Goal: Entertainment & Leisure: Browse casually

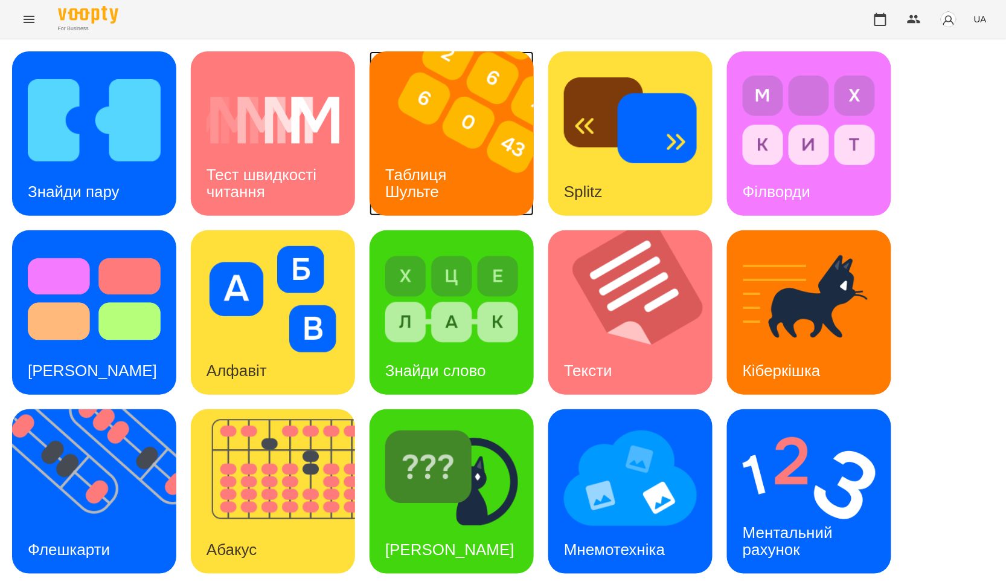
click at [511, 126] on img at bounding box center [459, 133] width 179 height 164
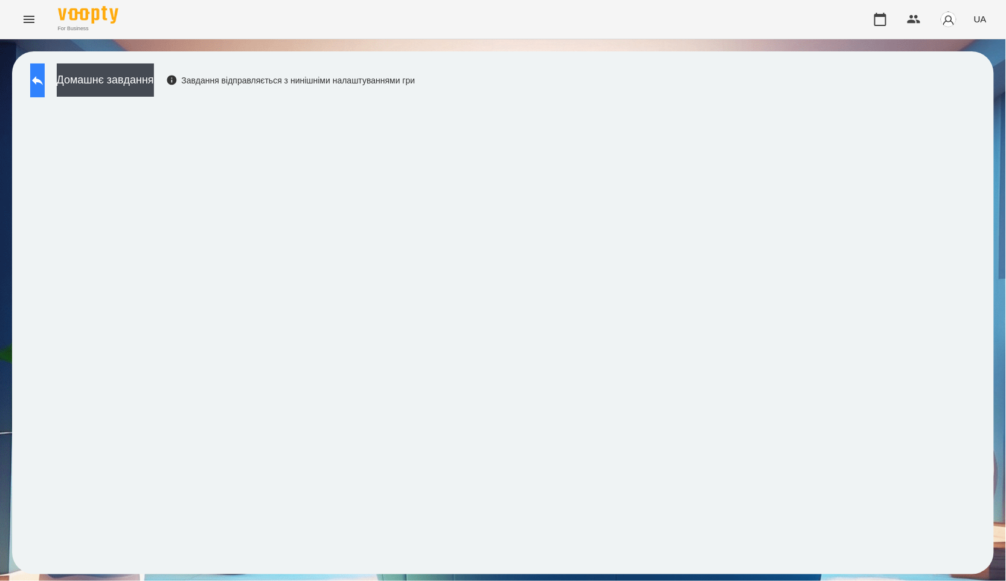
click at [45, 88] on button at bounding box center [37, 80] width 14 height 34
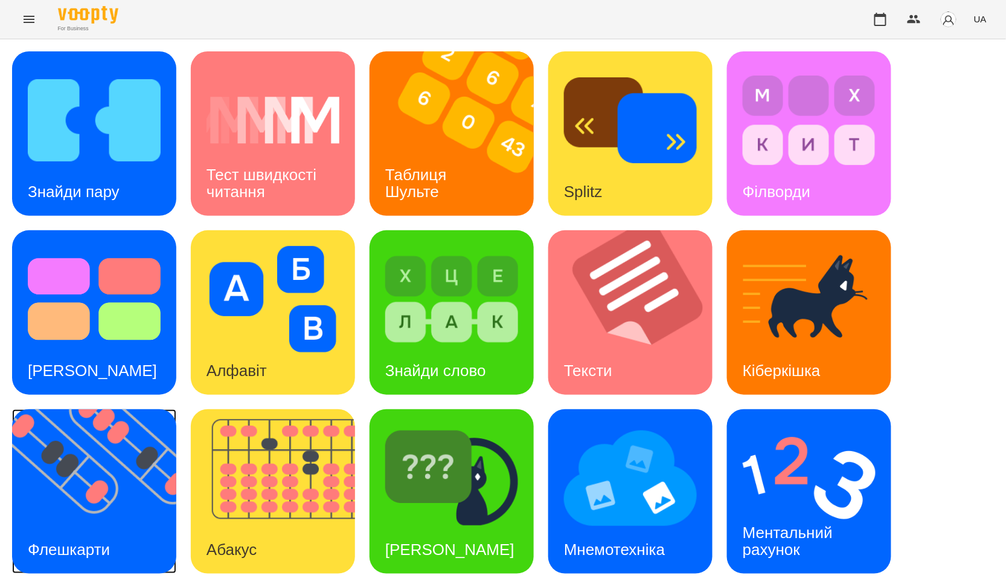
click at [56, 420] on img at bounding box center [101, 491] width 179 height 164
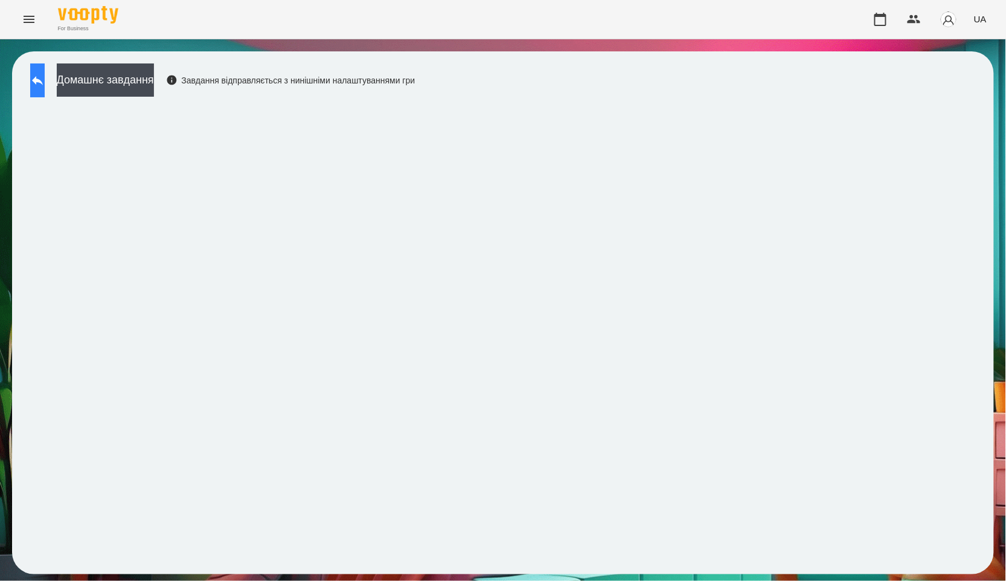
click at [45, 71] on button at bounding box center [37, 80] width 14 height 34
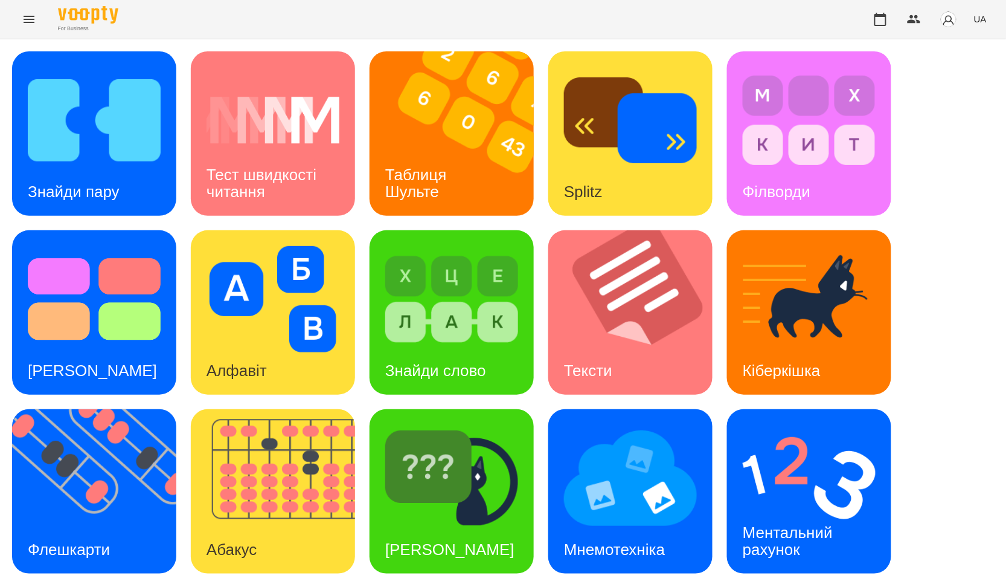
scroll to position [183, 0]
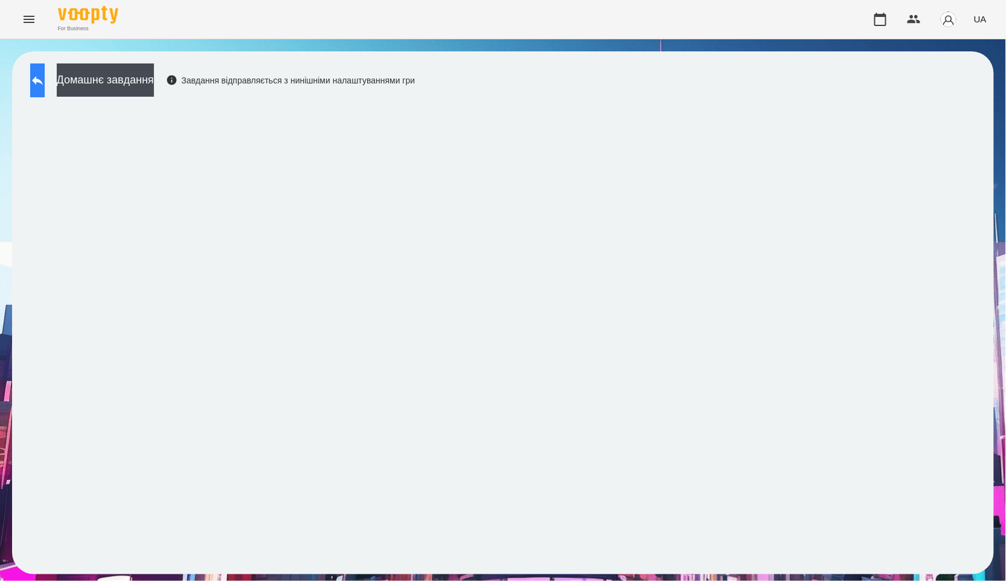
click at [45, 80] on button at bounding box center [37, 80] width 14 height 34
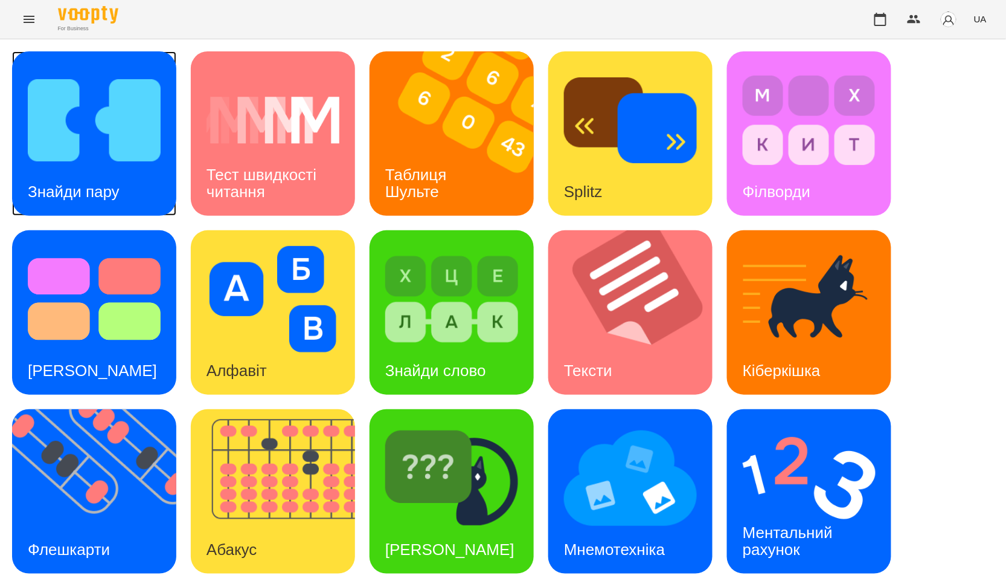
click at [97, 130] on img at bounding box center [94, 120] width 133 height 106
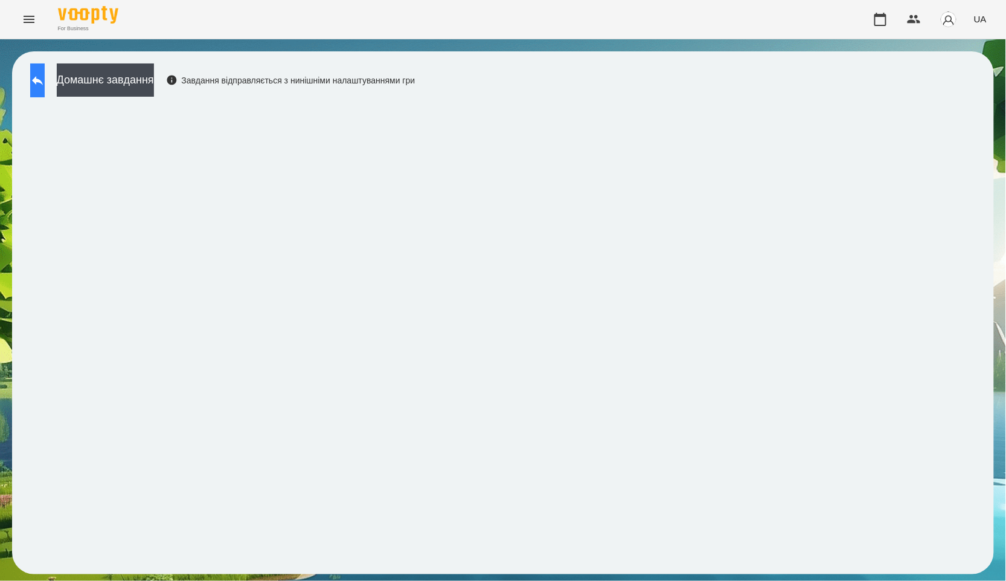
click at [38, 77] on button at bounding box center [37, 80] width 14 height 34
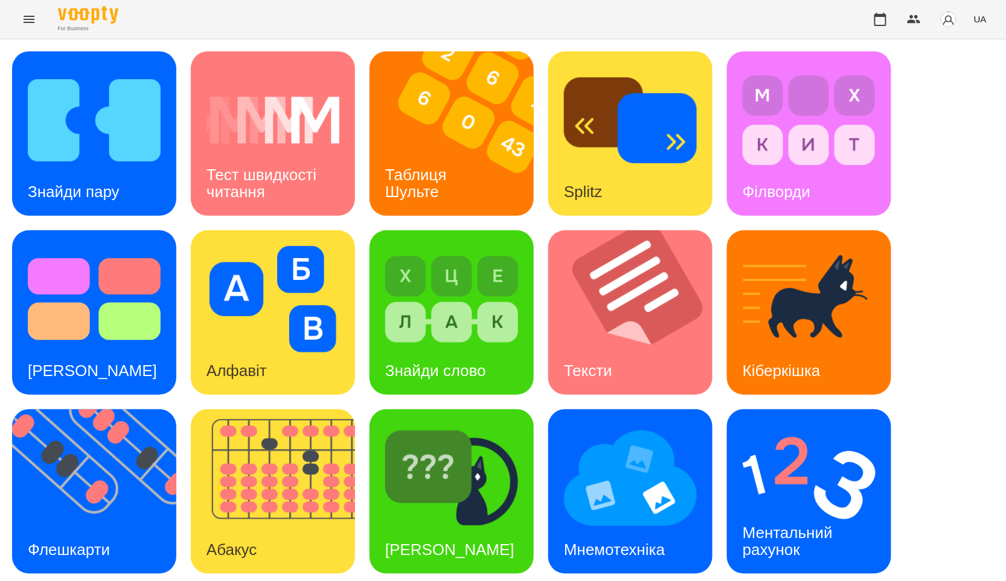
scroll to position [134, 0]
click at [449, 151] on div "Таблиця Шульте" at bounding box center [418, 183] width 97 height 65
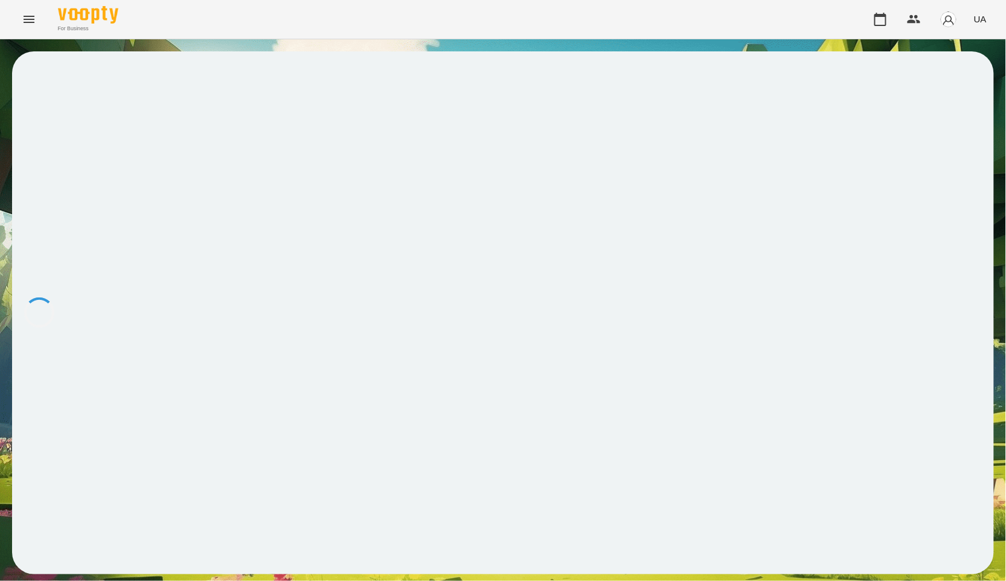
click at [449, 65] on div at bounding box center [503, 312] width 982 height 523
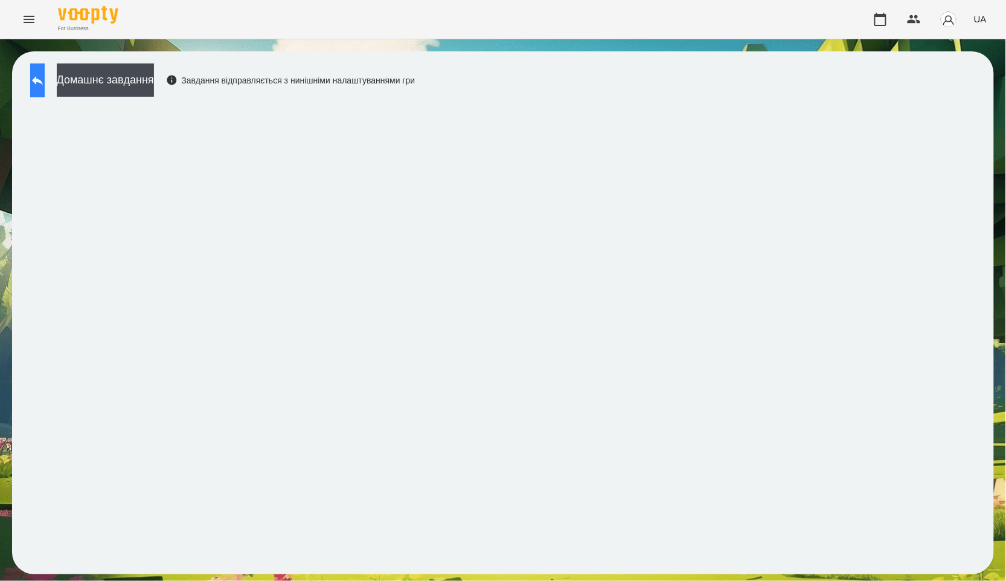
click at [45, 90] on button at bounding box center [37, 80] width 14 height 34
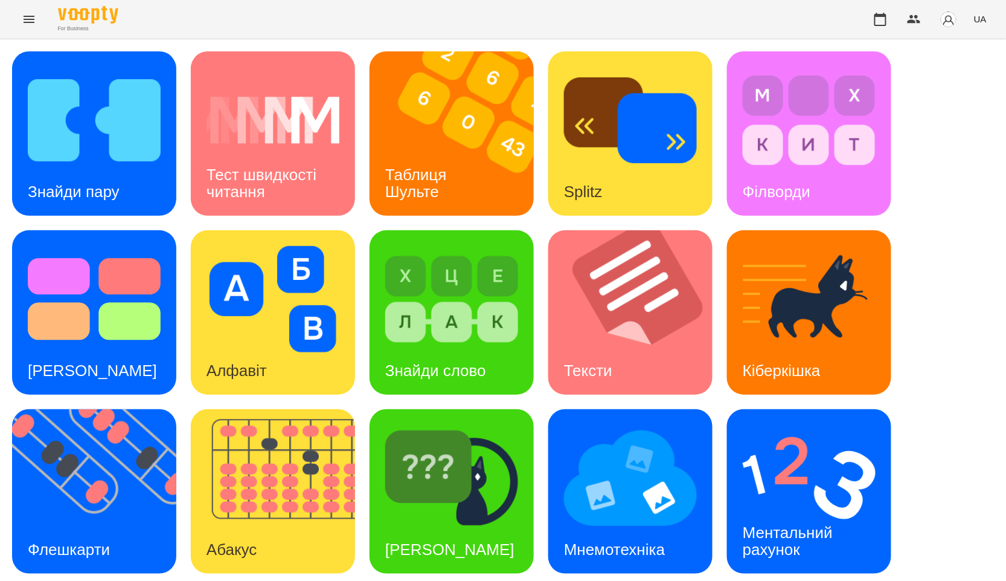
scroll to position [183, 0]
click at [797, 425] on img at bounding box center [809, 478] width 133 height 106
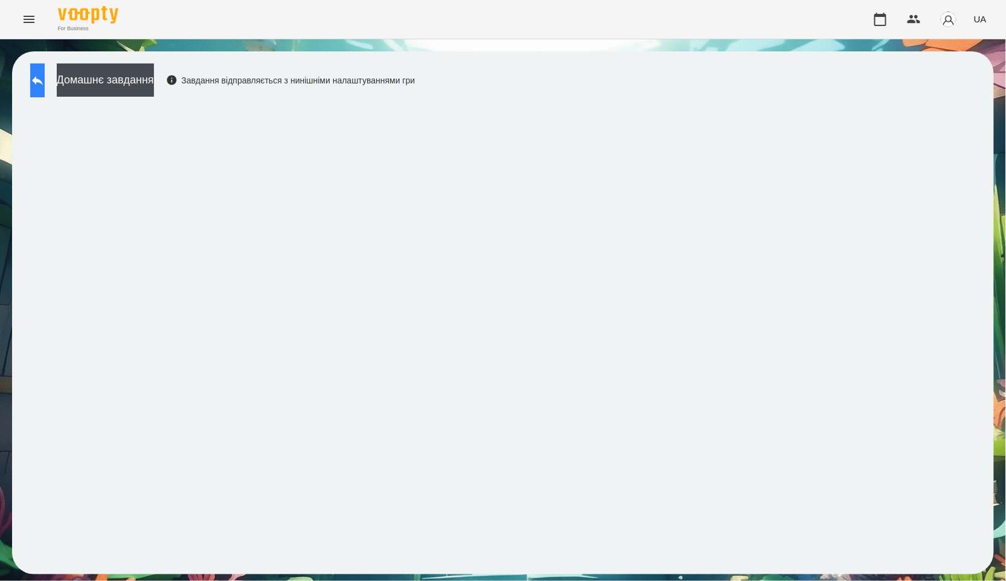
drag, startPoint x: 0, startPoint y: 203, endPoint x: 53, endPoint y: 71, distance: 142.6
click at [53, 71] on div "Домашнє завдання Завдання відправляється з нинішніми налаштуваннями гри" at bounding box center [503, 312] width 1006 height 547
click at [45, 71] on button at bounding box center [37, 80] width 14 height 34
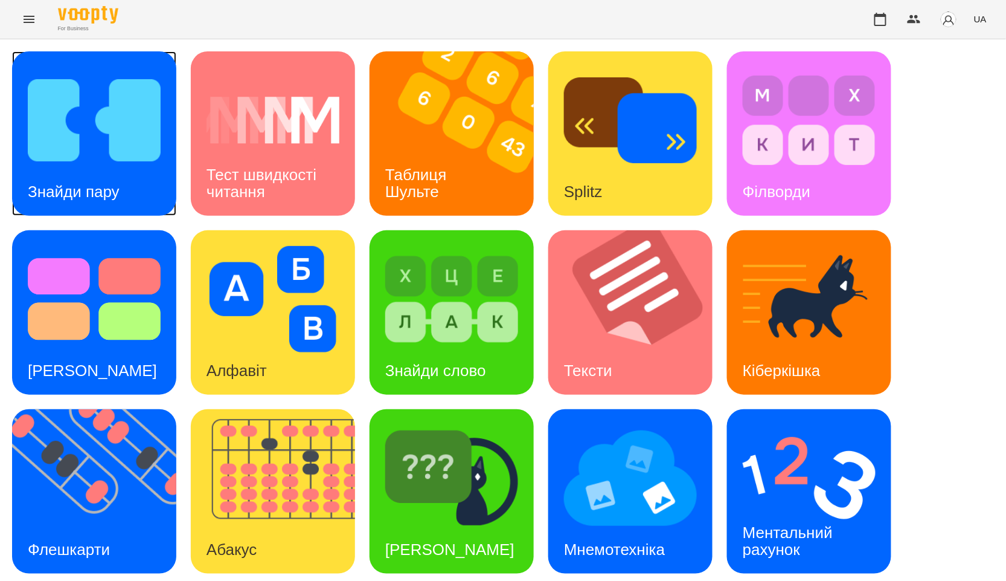
click at [53, 71] on img at bounding box center [94, 120] width 133 height 106
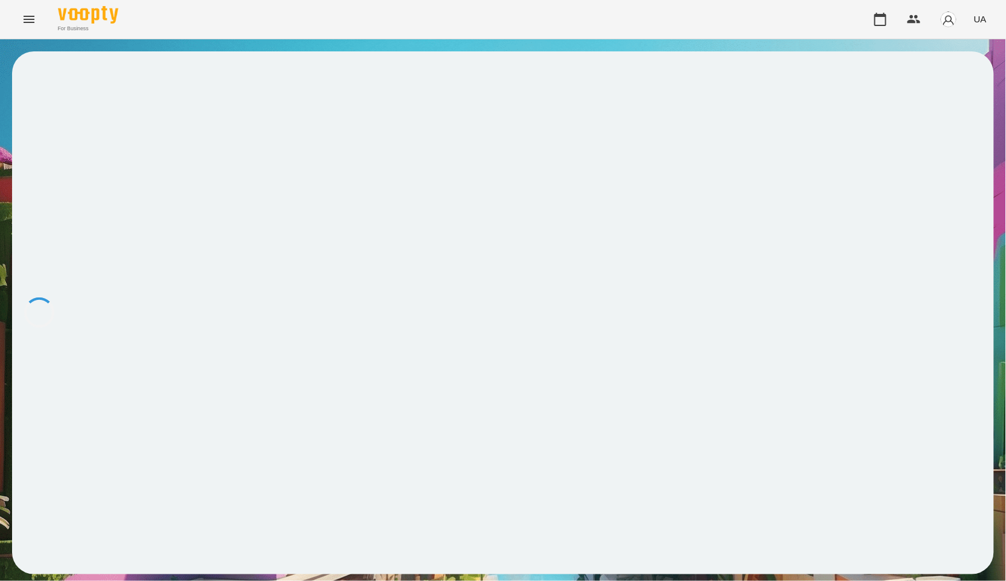
click at [53, 71] on div at bounding box center [503, 312] width 982 height 523
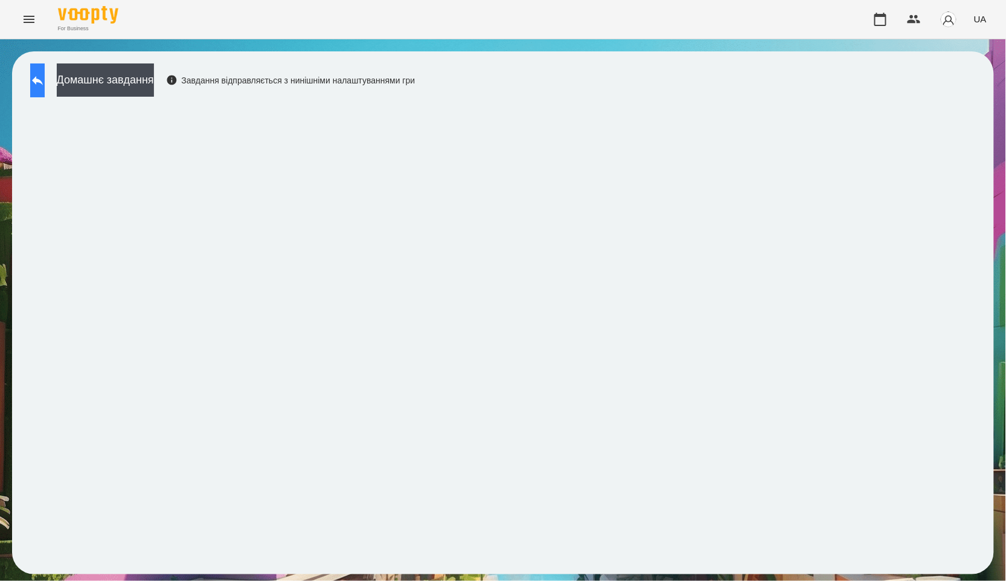
click at [45, 86] on icon at bounding box center [37, 80] width 14 height 14
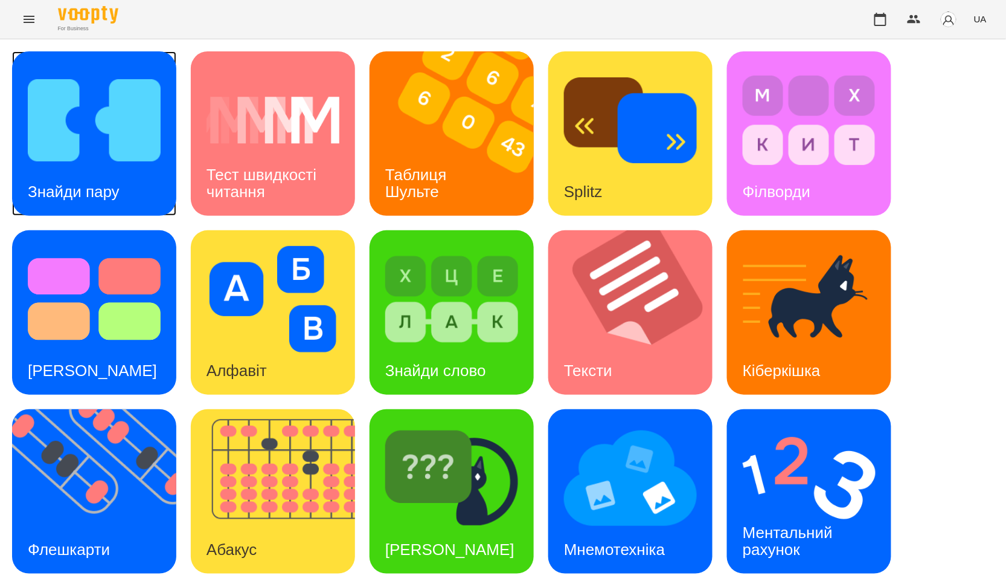
click at [86, 121] on img at bounding box center [94, 120] width 133 height 106
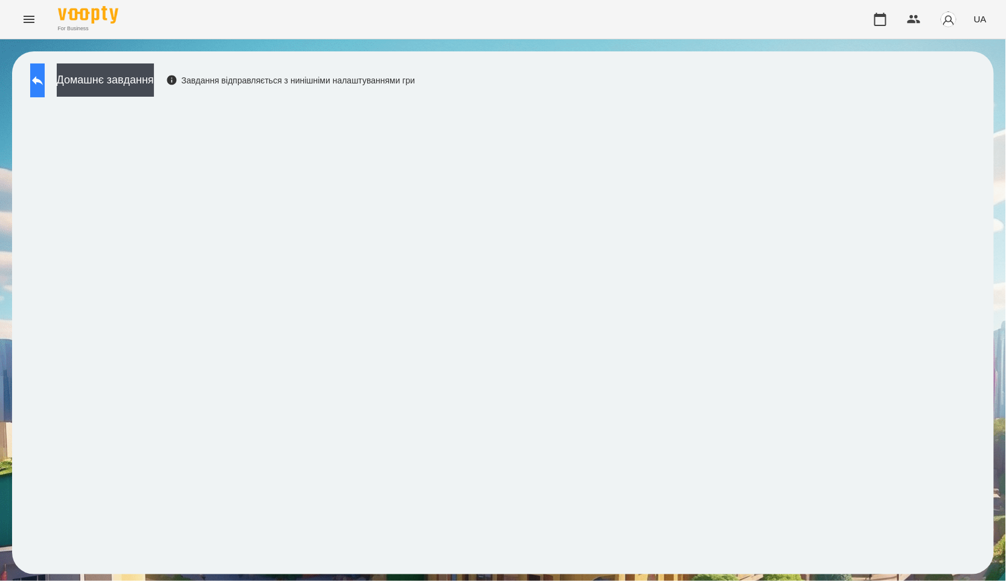
click at [45, 69] on button at bounding box center [37, 80] width 14 height 34
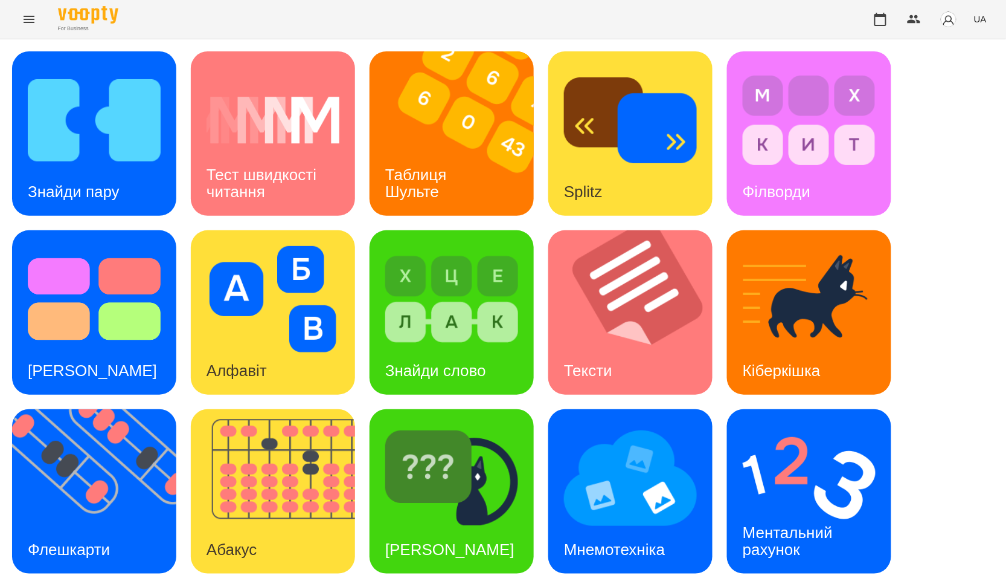
scroll to position [134, 0]
click at [799, 523] on h3 "Ментальний рахунок" at bounding box center [790, 540] width 94 height 34
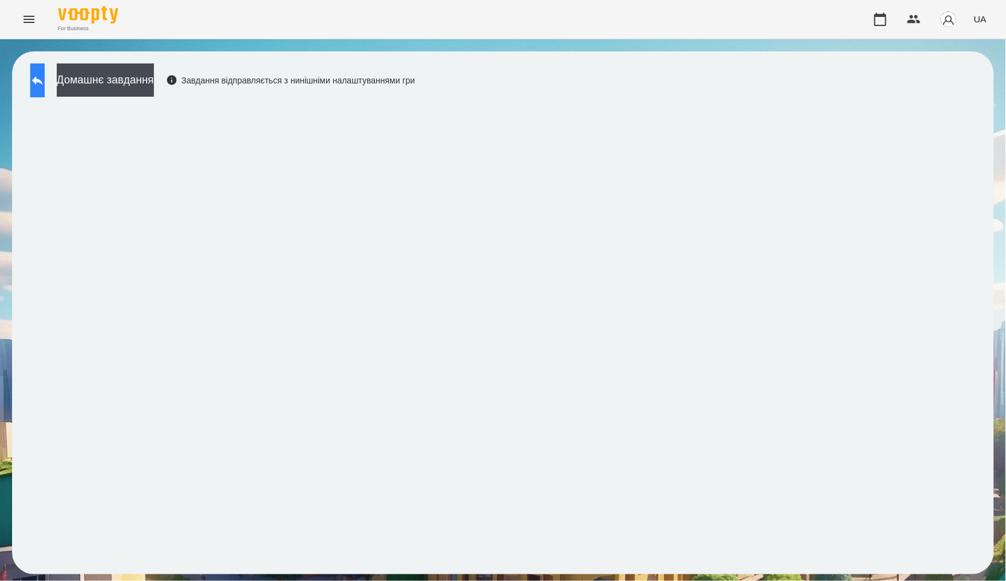
click at [45, 87] on button at bounding box center [37, 80] width 14 height 34
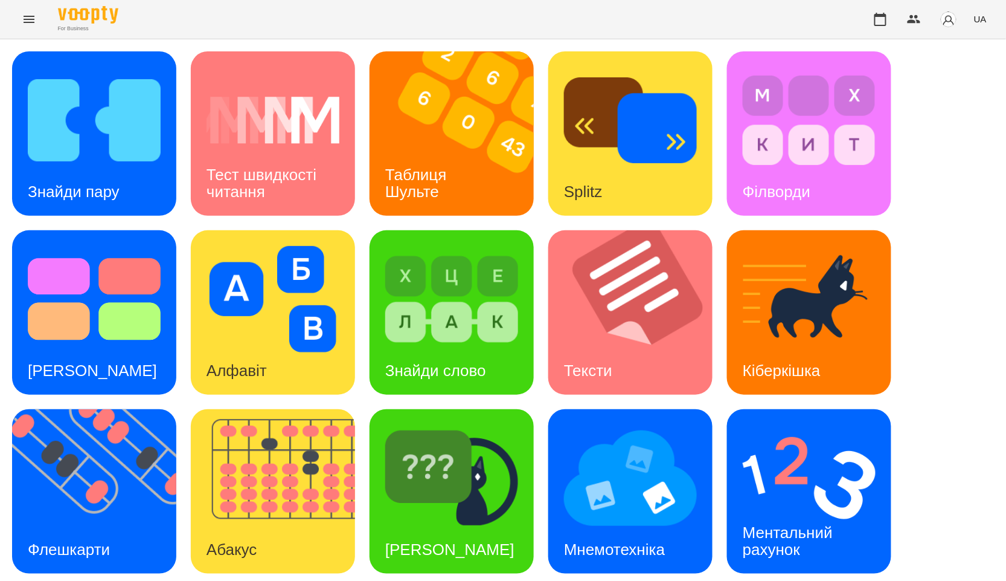
click at [976, 164] on div "Знайди пару Тест швидкості читання Таблиця Шульте Splitz Філворди Тест Струпа А…" at bounding box center [503, 401] width 982 height 701
click at [65, 176] on div "Знайди пару" at bounding box center [73, 192] width 123 height 48
click at [881, 29] on button "button" at bounding box center [880, 19] width 29 height 29
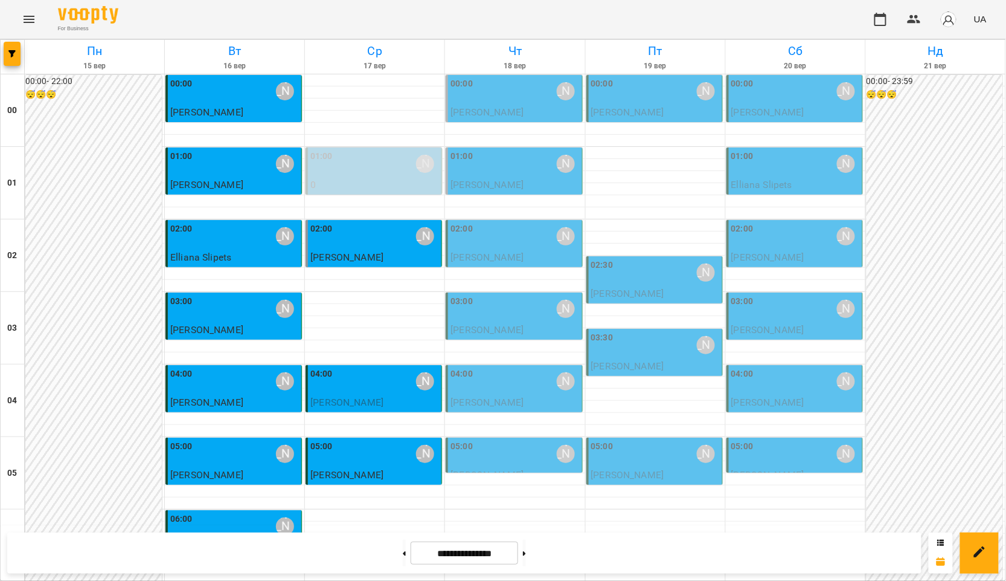
scroll to position [951, 0]
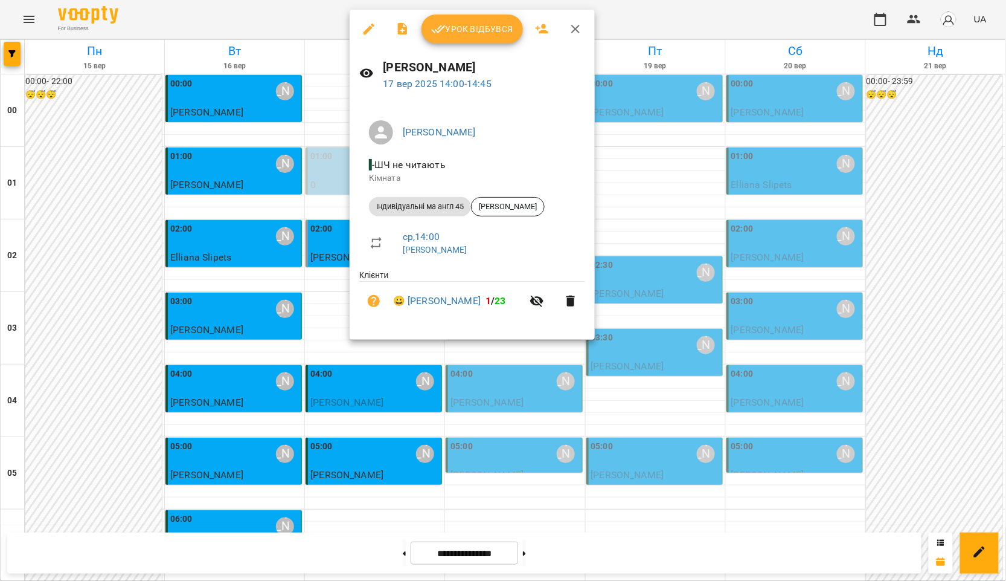
click at [637, 169] on div at bounding box center [503, 290] width 1006 height 581
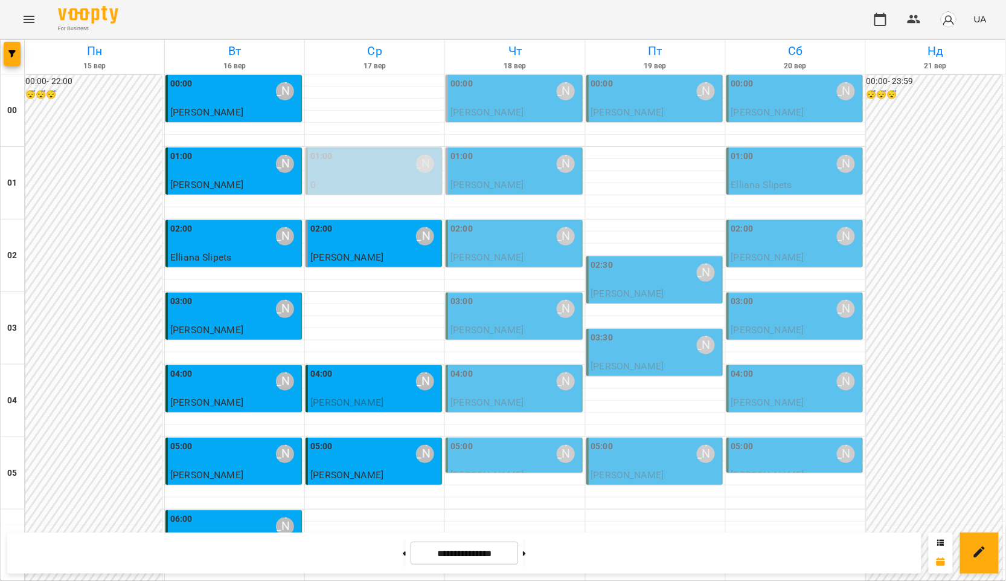
scroll to position [884, 0]
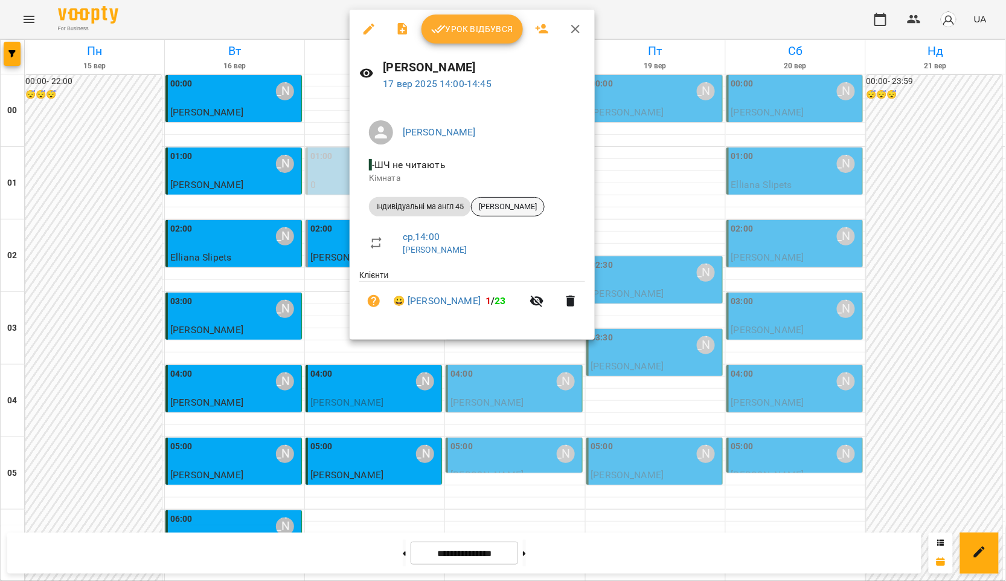
click at [544, 205] on span "[PERSON_NAME]" at bounding box center [508, 206] width 72 height 11
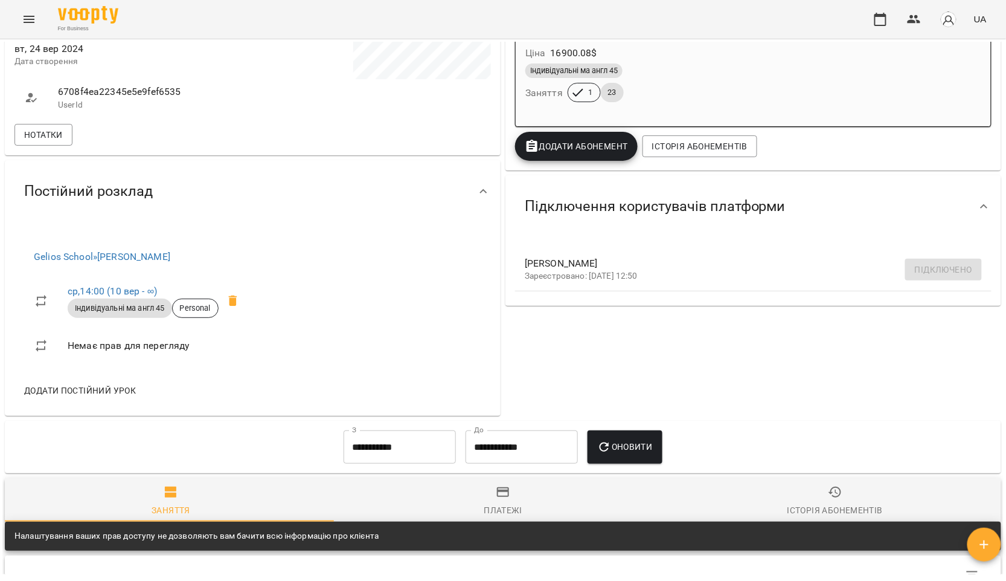
scroll to position [268, 0]
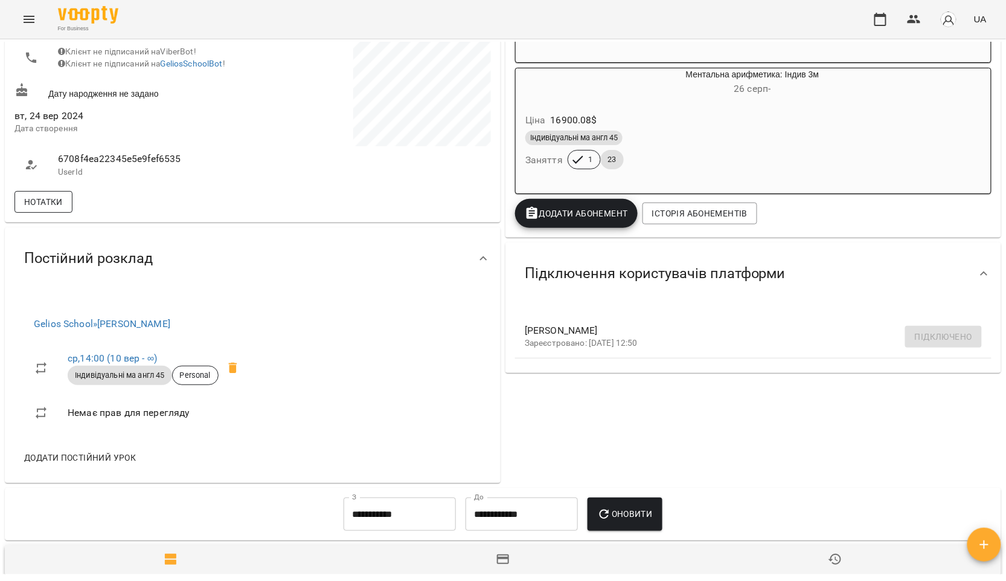
click at [58, 207] on span "Нотатки" at bounding box center [43, 202] width 39 height 14
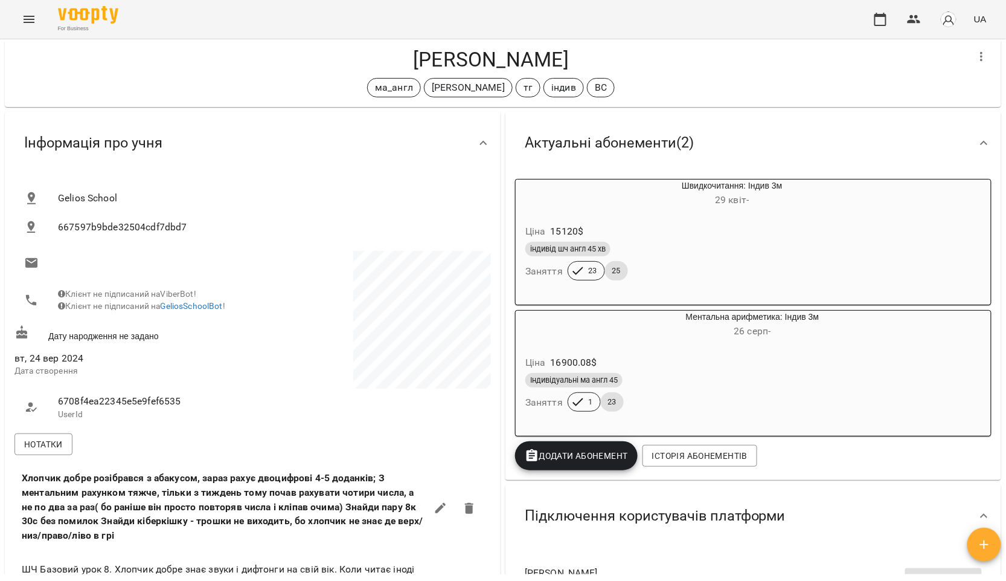
scroll to position [0, 0]
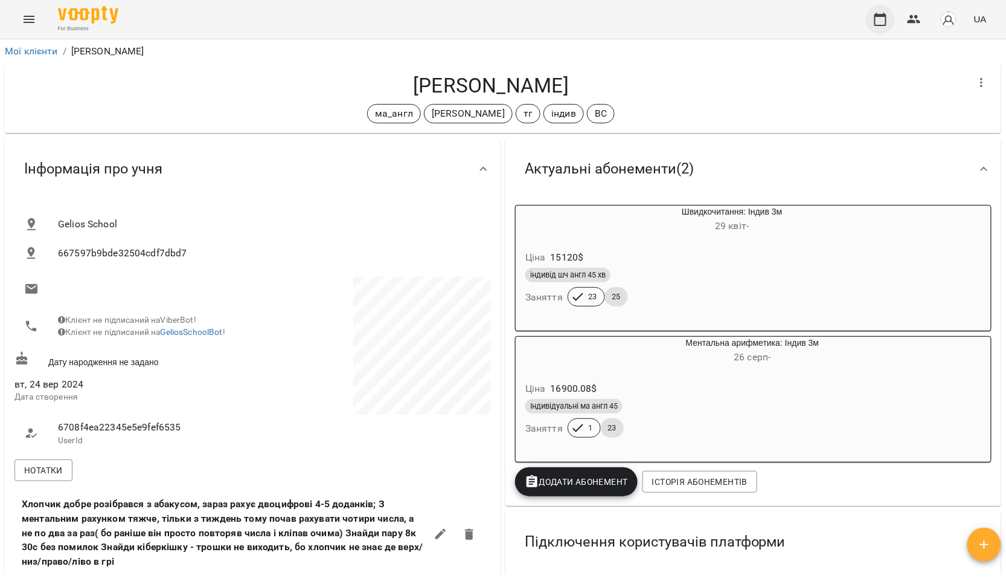
click at [873, 22] on button "button" at bounding box center [880, 19] width 29 height 29
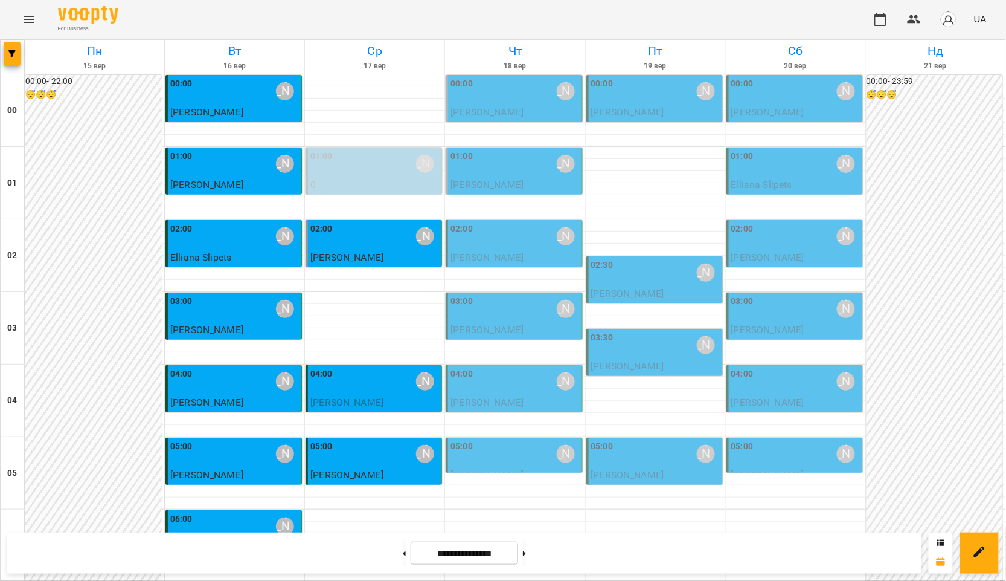
scroll to position [805, 0]
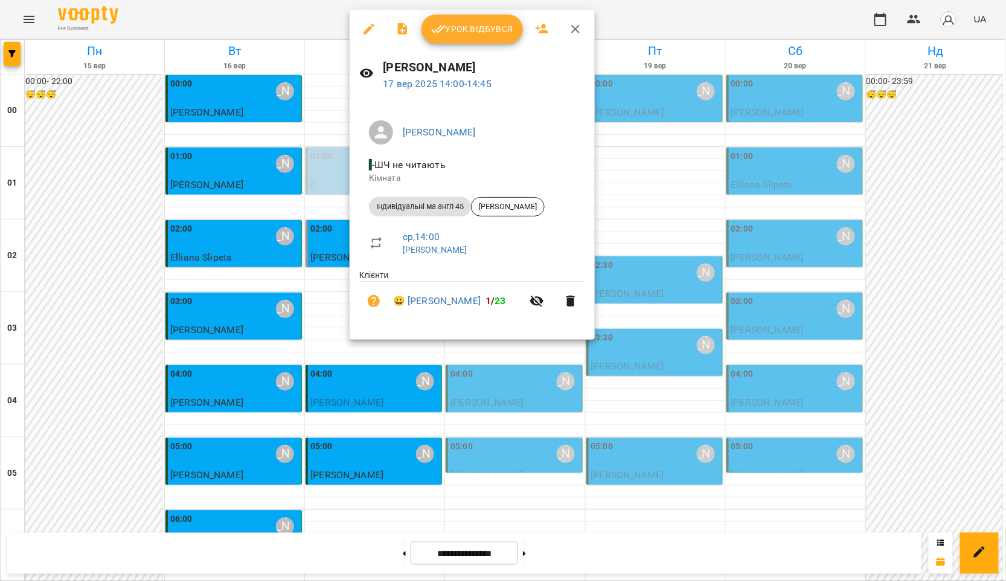
drag, startPoint x: 584, startPoint y: 32, endPoint x: 626, endPoint y: 293, distance: 264.4
click at [584, 32] on button "button" at bounding box center [575, 28] width 29 height 29
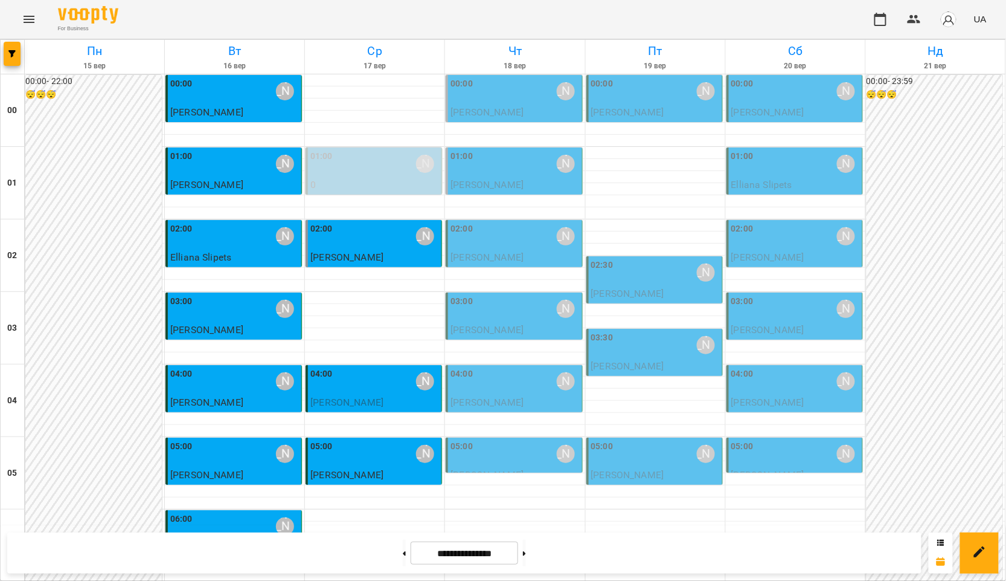
scroll to position [738, 0]
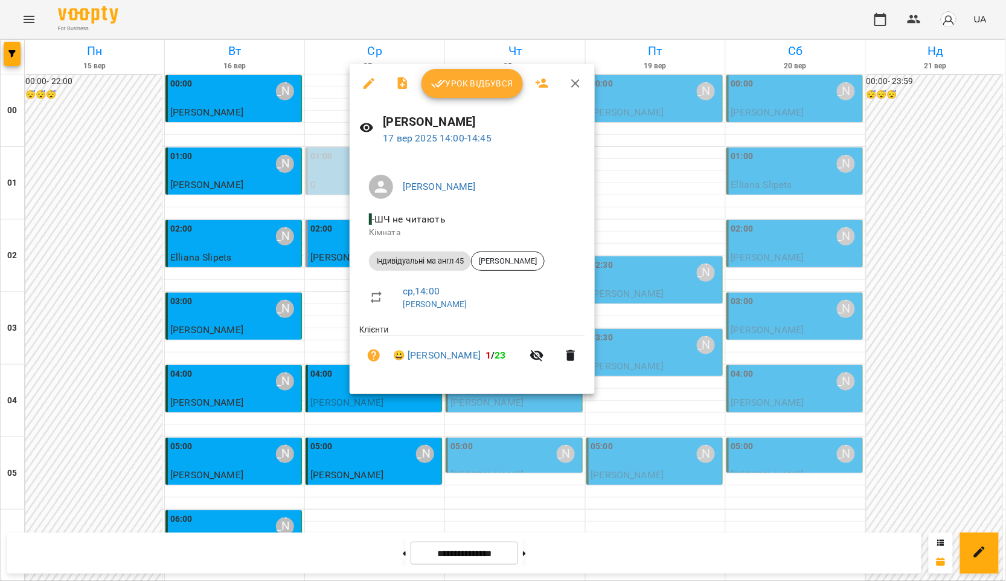
click at [706, 325] on div at bounding box center [503, 290] width 1006 height 581
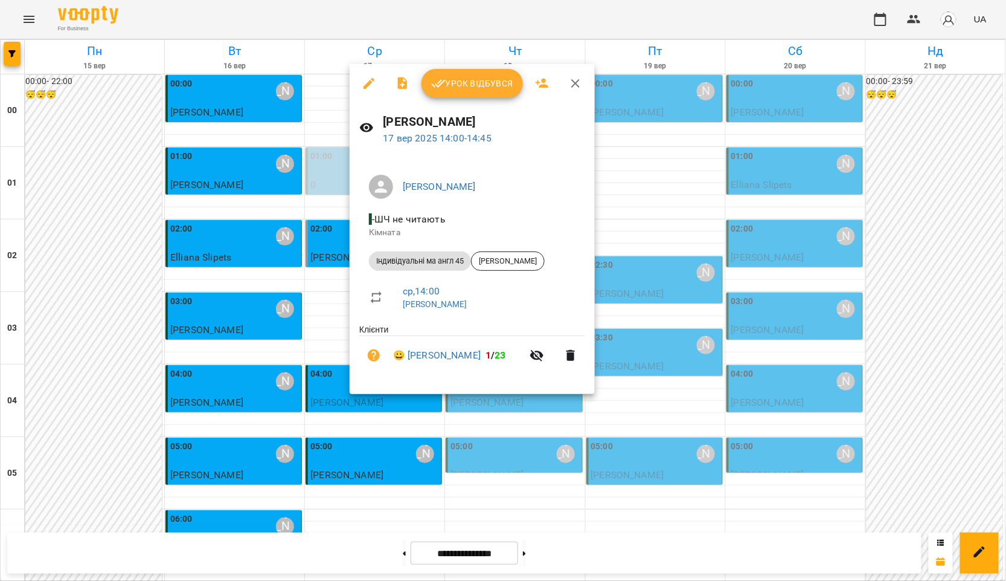
click at [275, 358] on div at bounding box center [503, 290] width 1006 height 581
